Goal: Download file/media

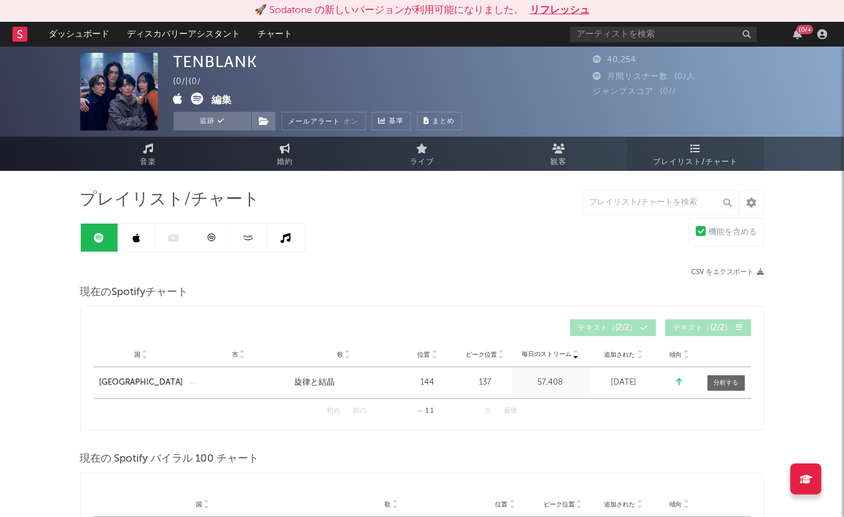
click at [703, 157] on span "プレイリスト/チャート" at bounding box center [696, 162] width 85 height 15
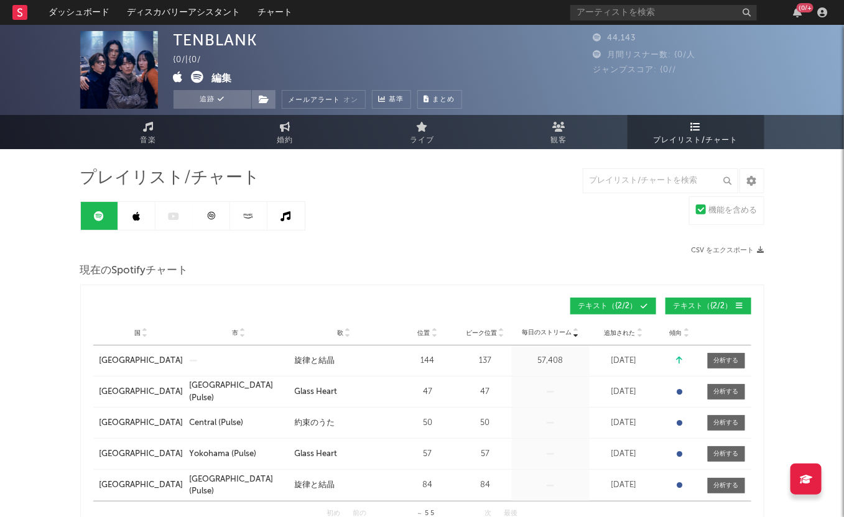
click at [143, 215] on link at bounding box center [136, 216] width 37 height 28
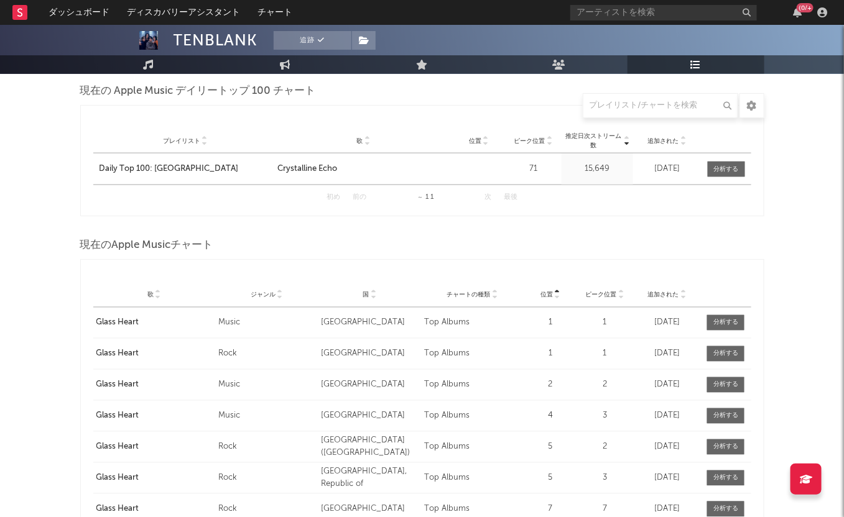
scroll to position [621, 0]
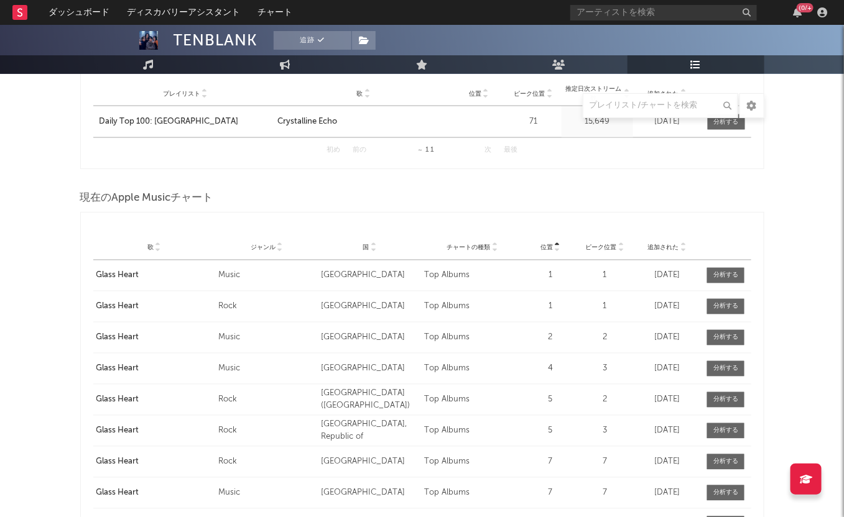
click at [557, 249] on icon at bounding box center [557, 250] width 6 height 5
click at [557, 243] on icon at bounding box center [557, 245] width 6 height 5
click at [620, 250] on icon at bounding box center [620, 250] width 6 height 5
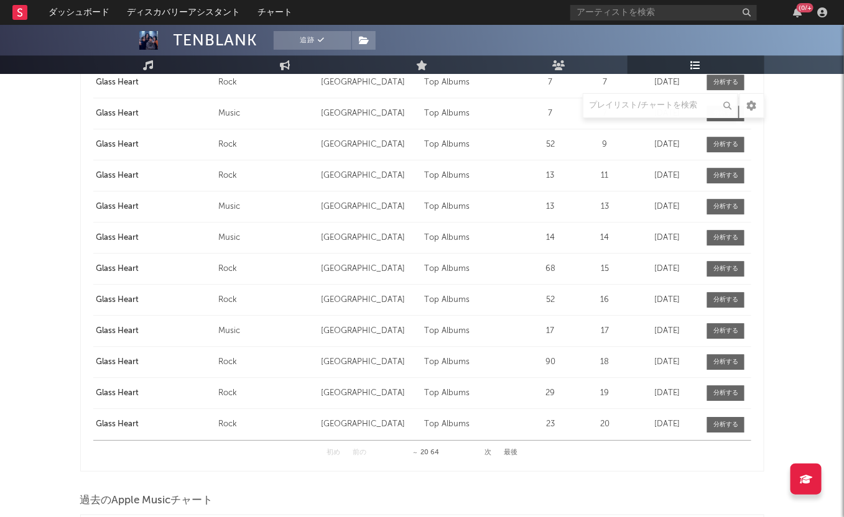
scroll to position [1088, 0]
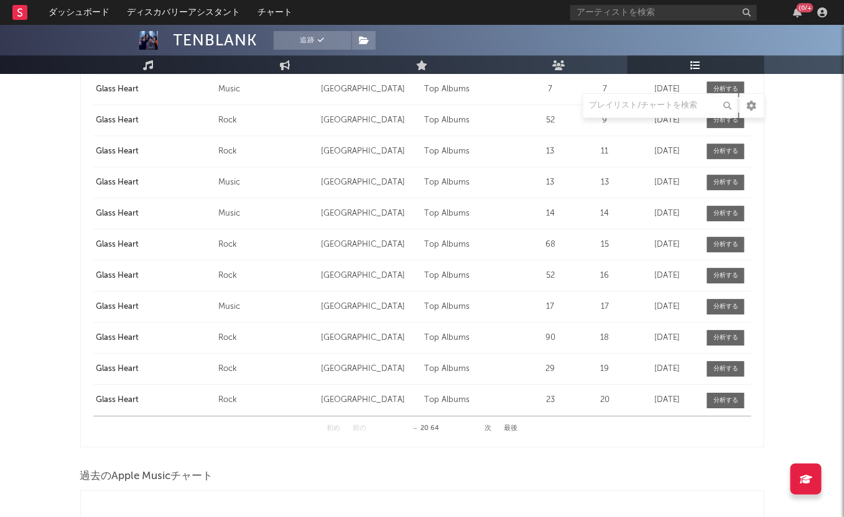
click at [486, 426] on button "次" at bounding box center [487, 428] width 7 height 7
click at [491, 425] on button "次" at bounding box center [487, 428] width 7 height 7
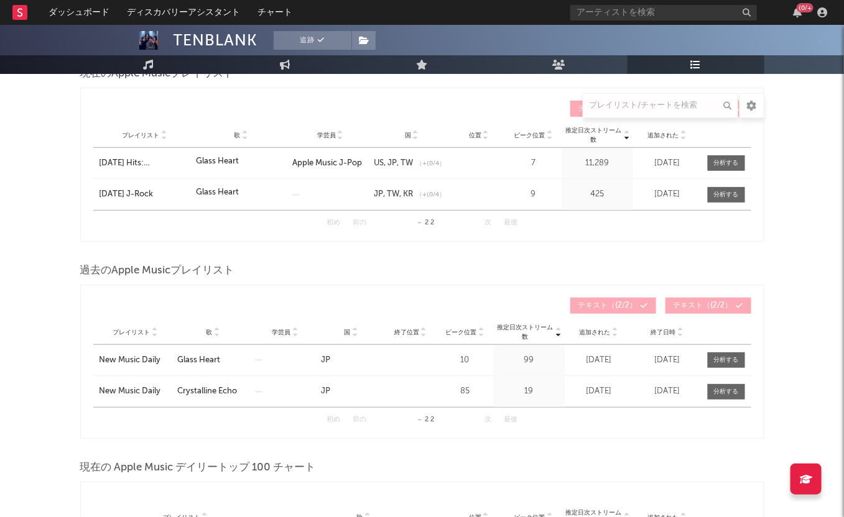
scroll to position [0, 0]
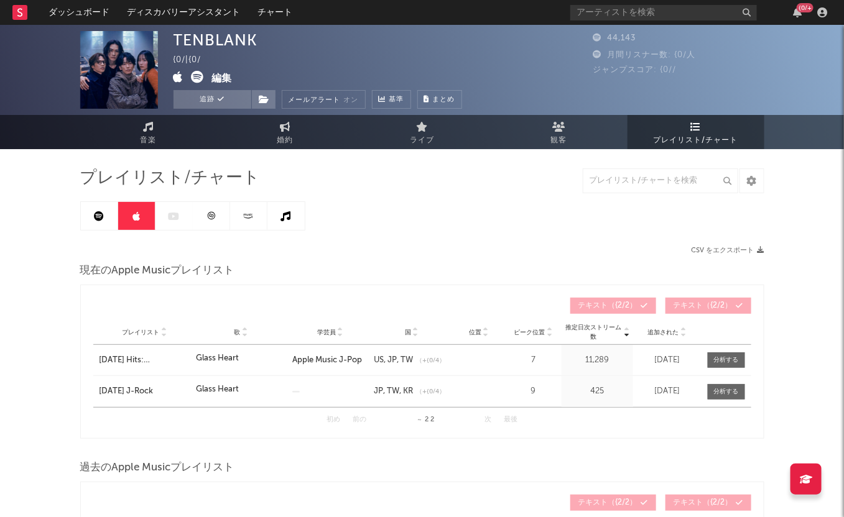
click at [746, 247] on button "CSV をエクスポート" at bounding box center [727, 250] width 73 height 7
